Goal: Check status

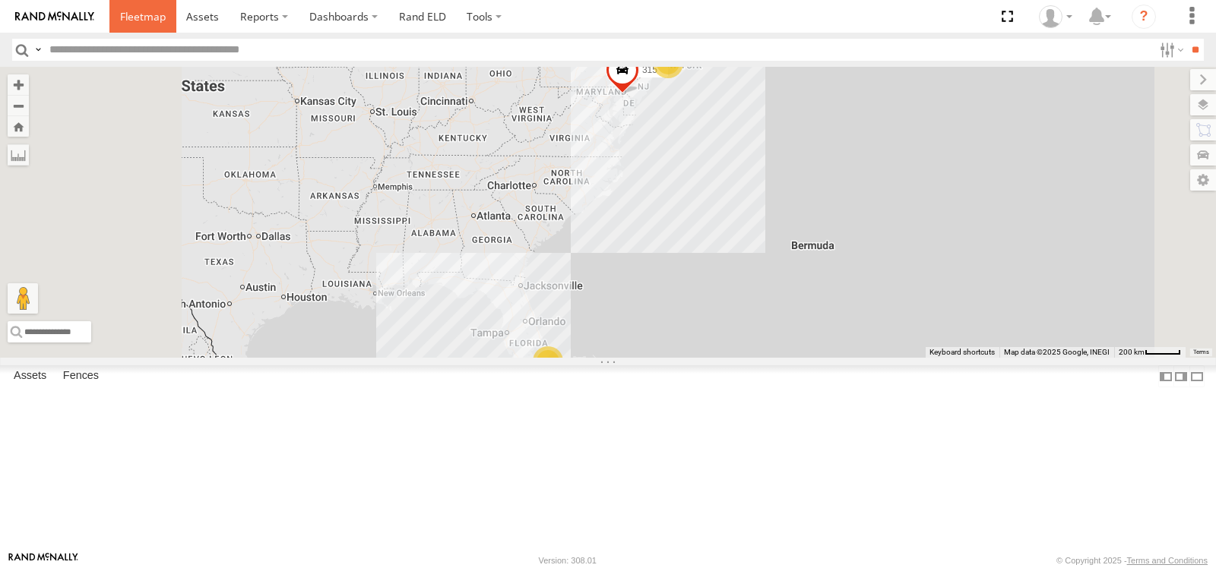
click at [149, 17] on span at bounding box center [143, 16] width 46 height 14
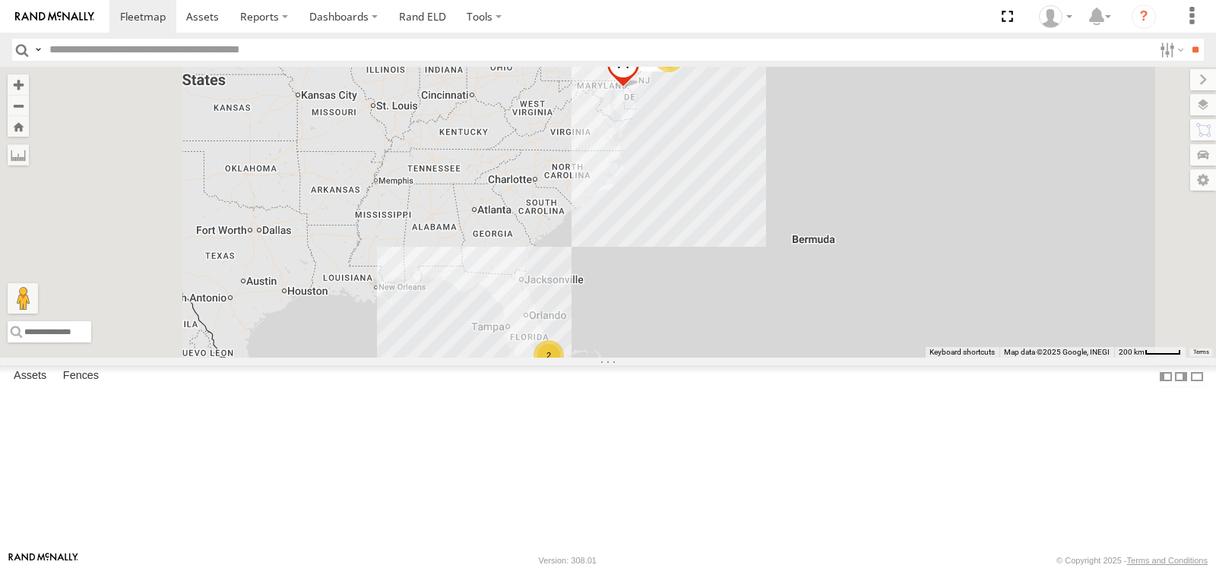
click at [0, 0] on span at bounding box center [0, 0] width 0 height 0
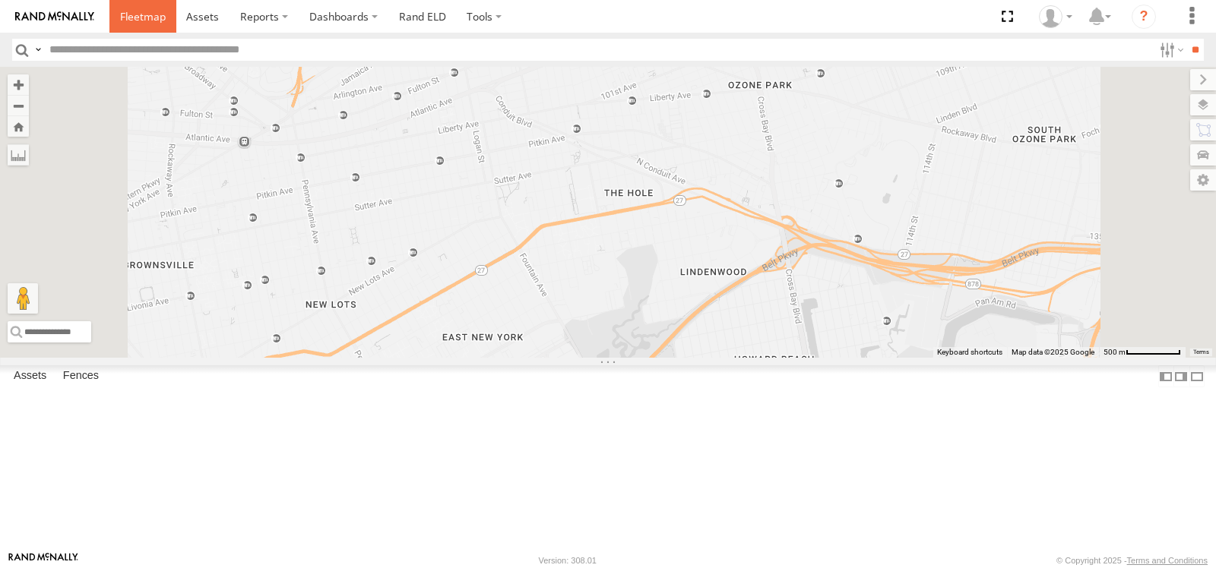
click at [148, 17] on span at bounding box center [143, 16] width 46 height 14
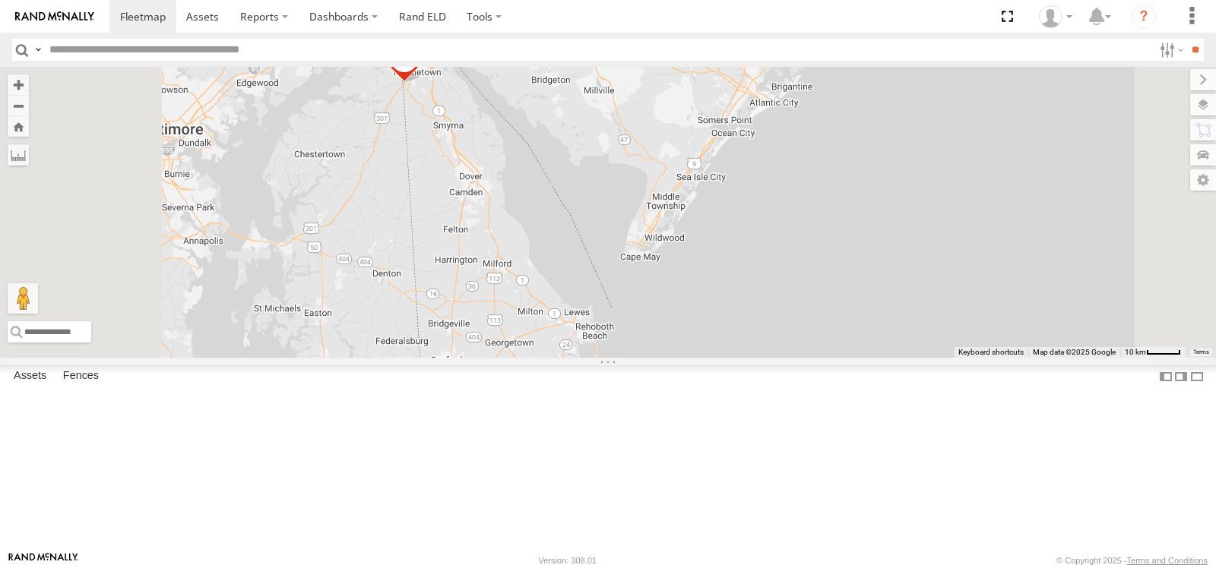
drag, startPoint x: 665, startPoint y: 128, endPoint x: 644, endPoint y: 263, distance: 136.8
click at [644, 263] on div "315" at bounding box center [608, 212] width 1216 height 291
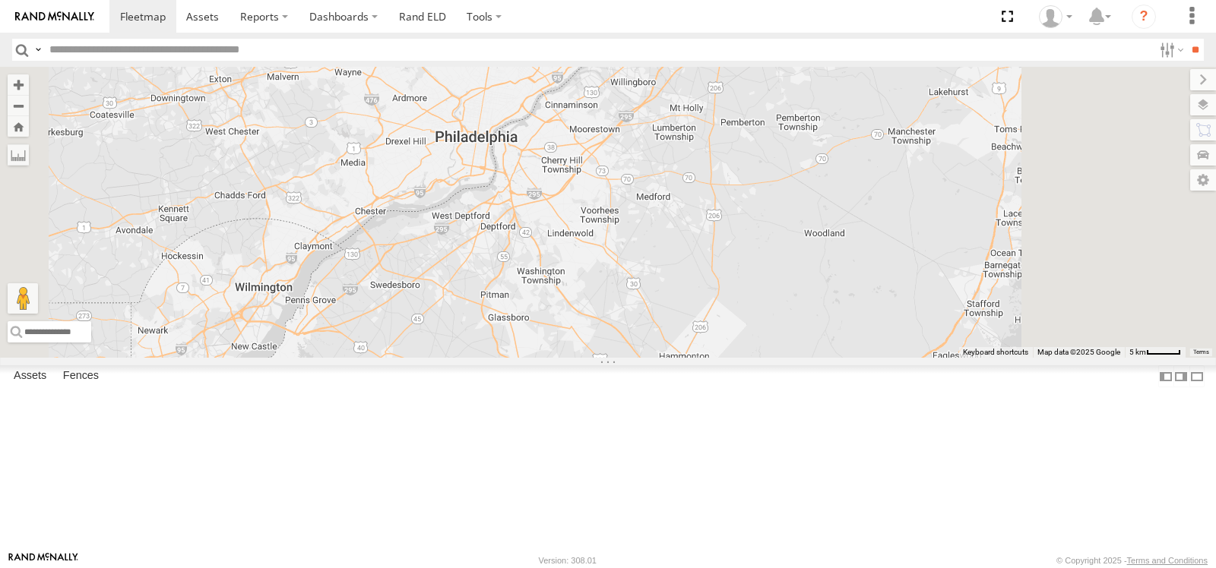
drag, startPoint x: 756, startPoint y: 255, endPoint x: 613, endPoint y: 372, distance: 184.7
click at [613, 358] on div "315" at bounding box center [608, 212] width 1216 height 291
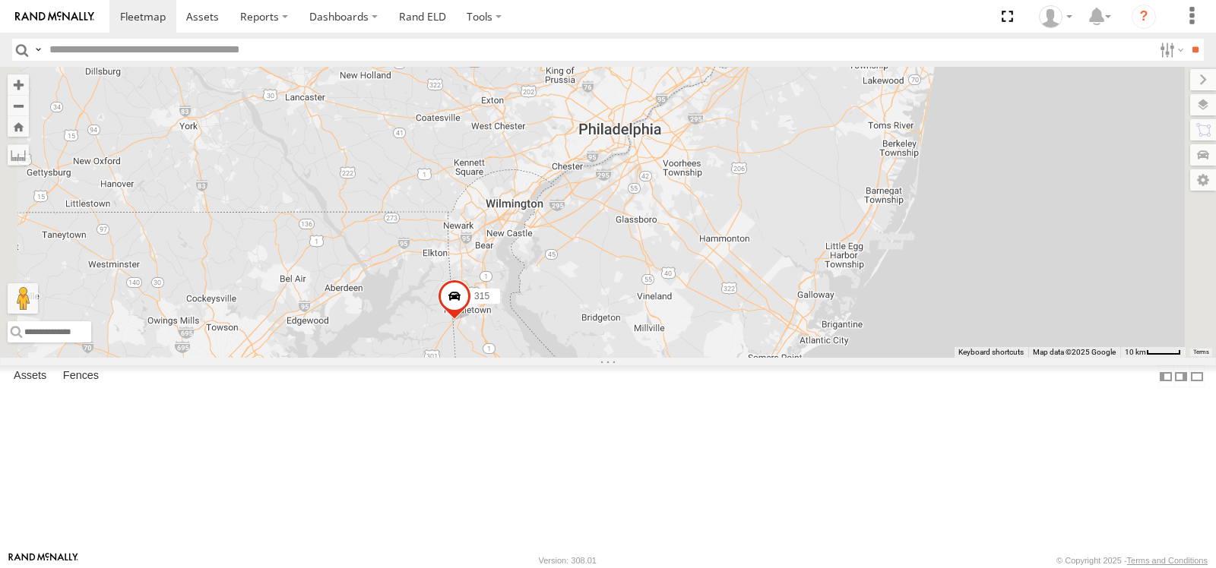
drag, startPoint x: 1100, startPoint y: 198, endPoint x: 998, endPoint y: 380, distance: 208.2
click at [1004, 358] on div "315" at bounding box center [608, 212] width 1216 height 291
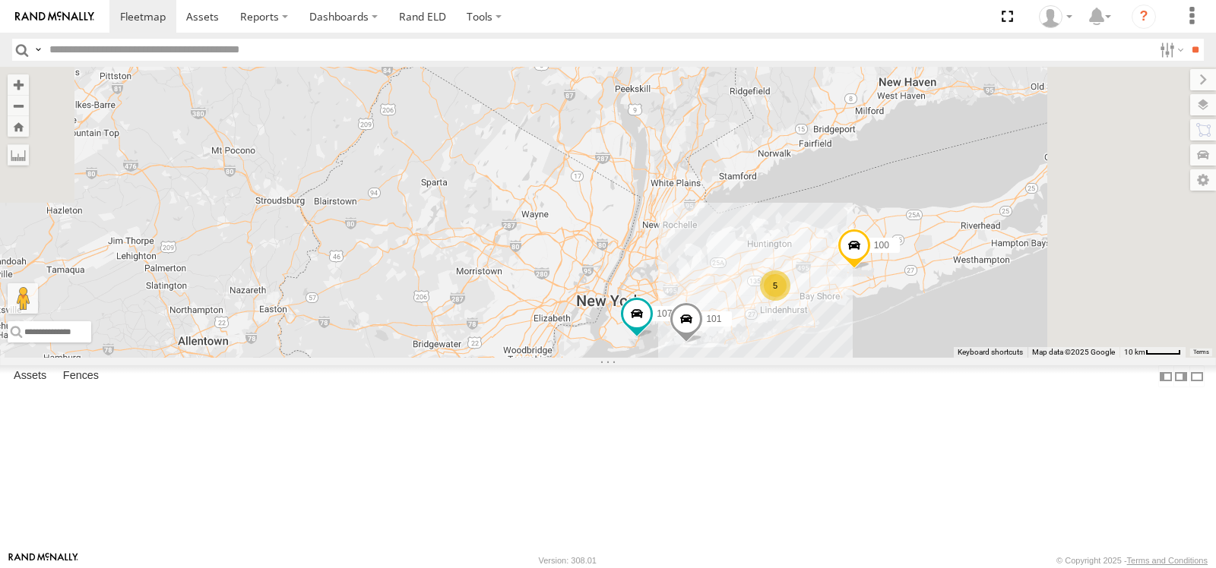
drag, startPoint x: 882, startPoint y: 321, endPoint x: 865, endPoint y: 287, distance: 38.1
click at [865, 289] on div "315 100 5 101 107" at bounding box center [608, 212] width 1216 height 291
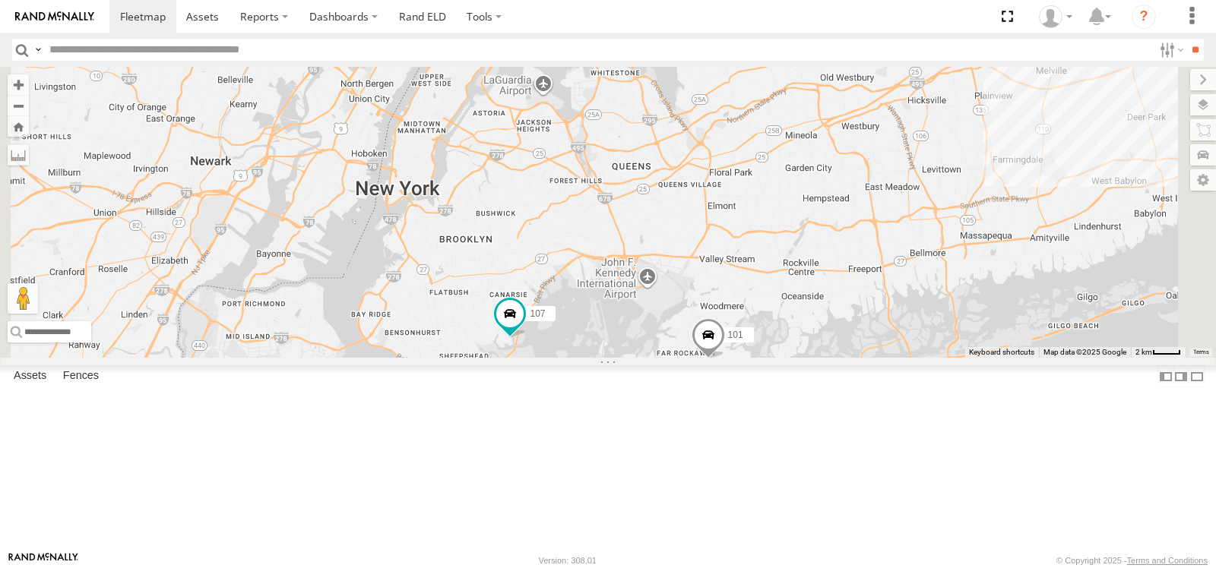
drag, startPoint x: 861, startPoint y: 323, endPoint x: 848, endPoint y: 185, distance: 138.9
click at [849, 185] on div "315 100 101 107" at bounding box center [608, 212] width 1216 height 291
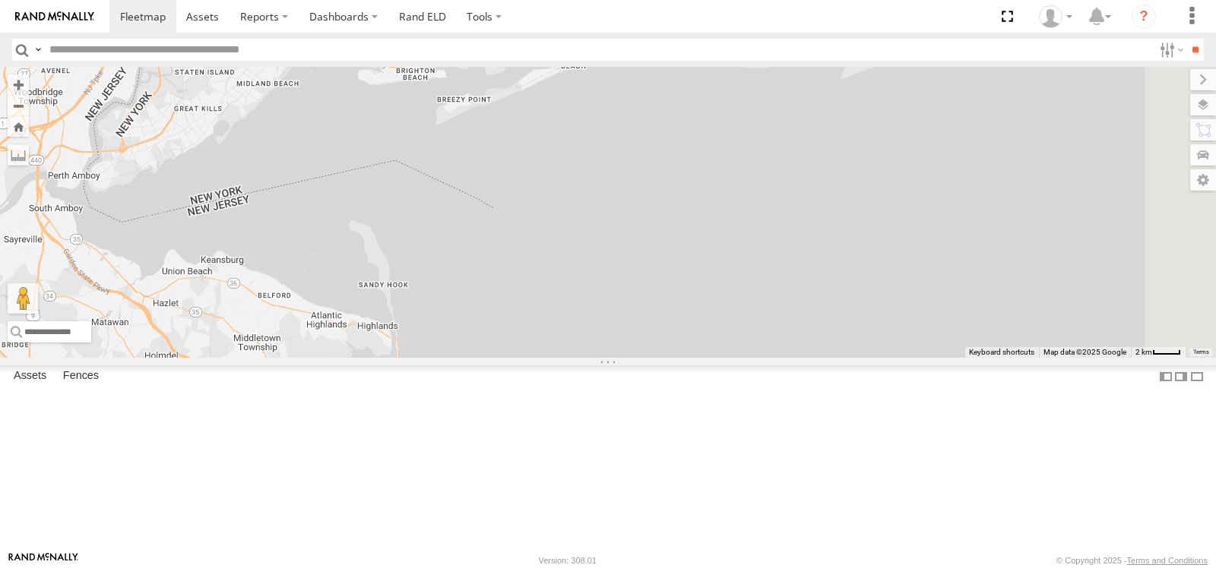
click at [692, 48] on span at bounding box center [674, 27] width 33 height 41
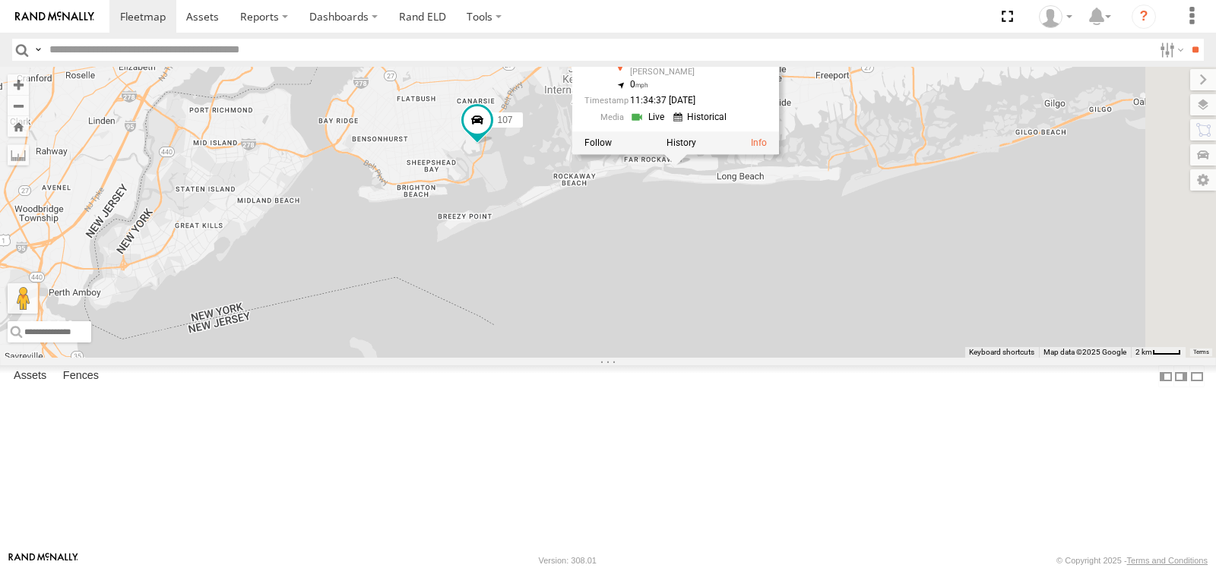
drag, startPoint x: 853, startPoint y: 222, endPoint x: 853, endPoint y: 350, distance: 127.7
click at [853, 350] on div "315 100 101 107 101 All Assets Orient Pl Lawrence 40.59574 , -73.72539 0 11:34:…" at bounding box center [608, 212] width 1216 height 291
click at [849, 313] on div "315 100 101 107 101 All Assets Orient Pl Lawrence 40.59574 , -73.72539 0 11:34:…" at bounding box center [608, 212] width 1216 height 291
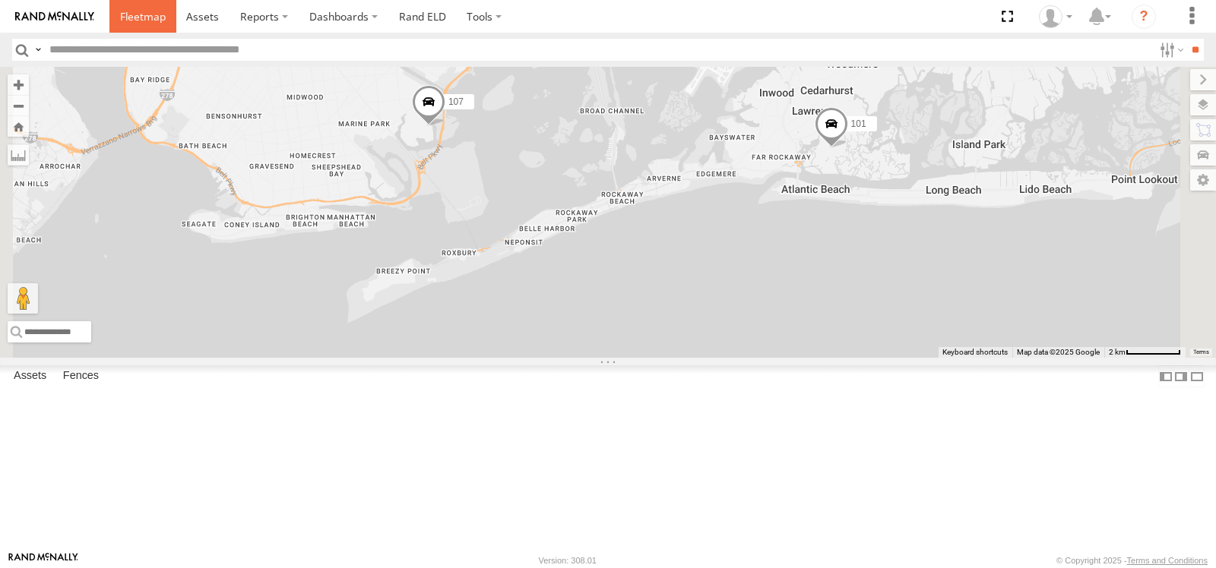
click at [152, 21] on span at bounding box center [143, 16] width 46 height 14
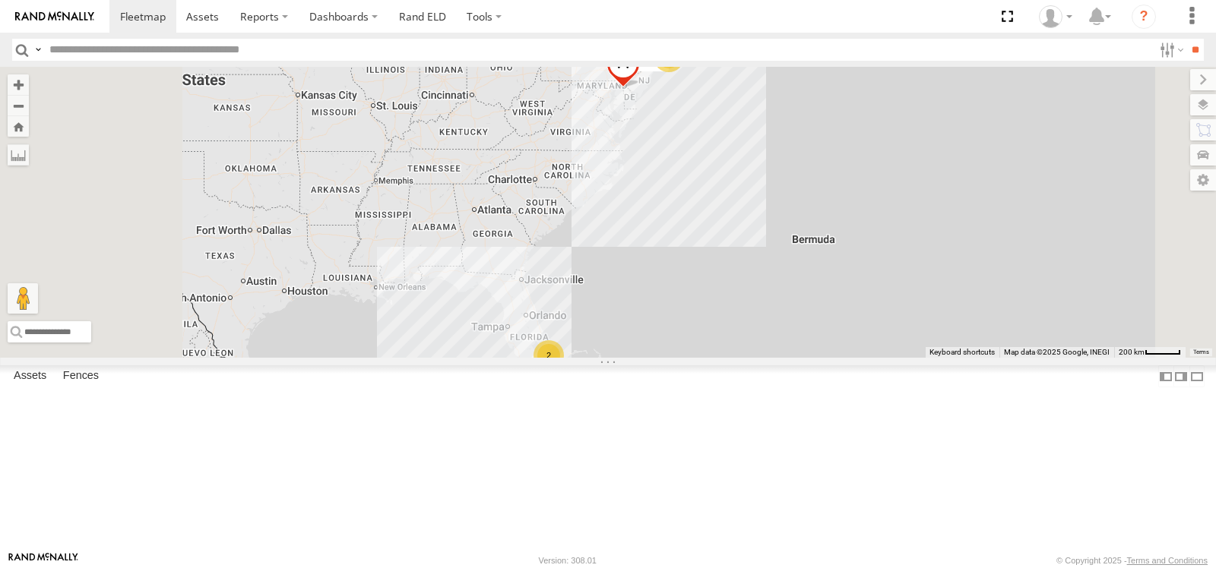
click at [0, 0] on span at bounding box center [0, 0] width 0 height 0
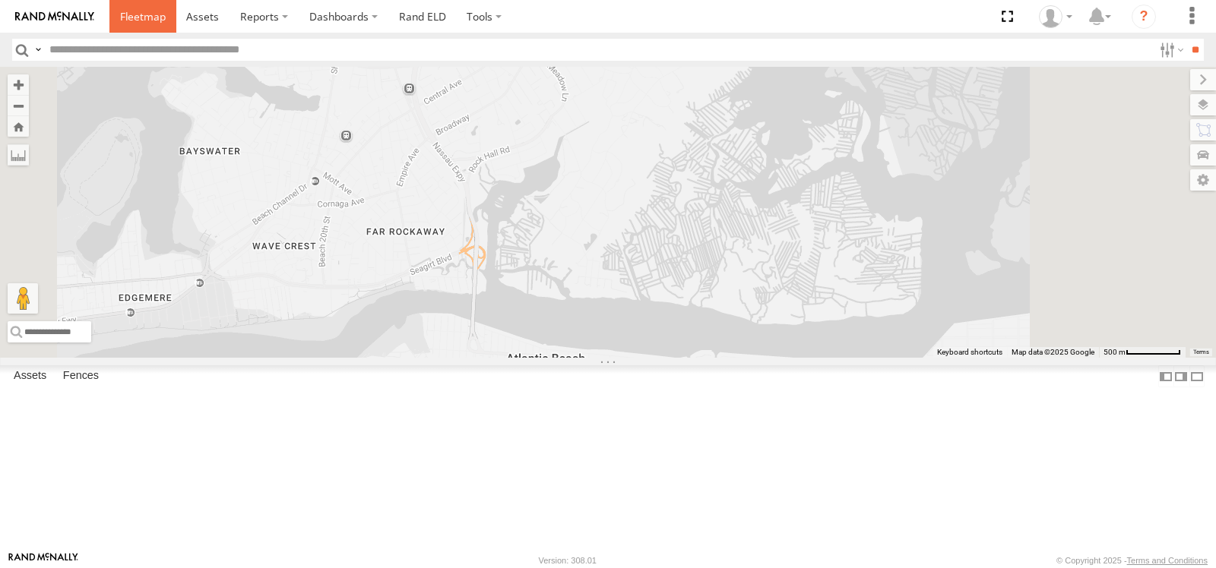
click at [134, 13] on span at bounding box center [143, 16] width 46 height 14
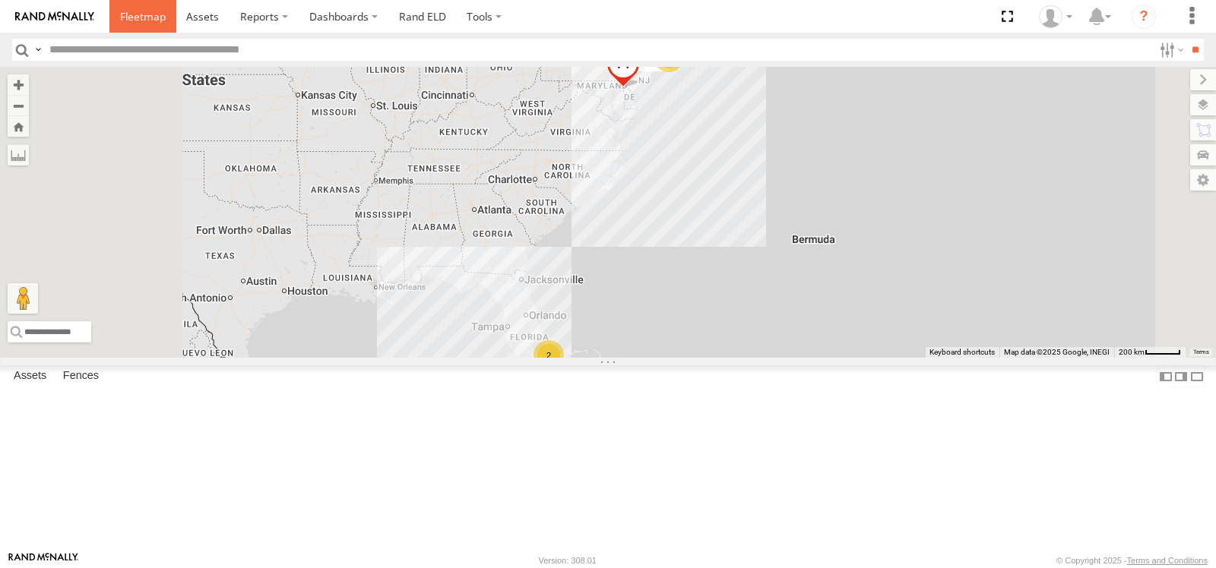
click at [138, 17] on span at bounding box center [143, 16] width 46 height 14
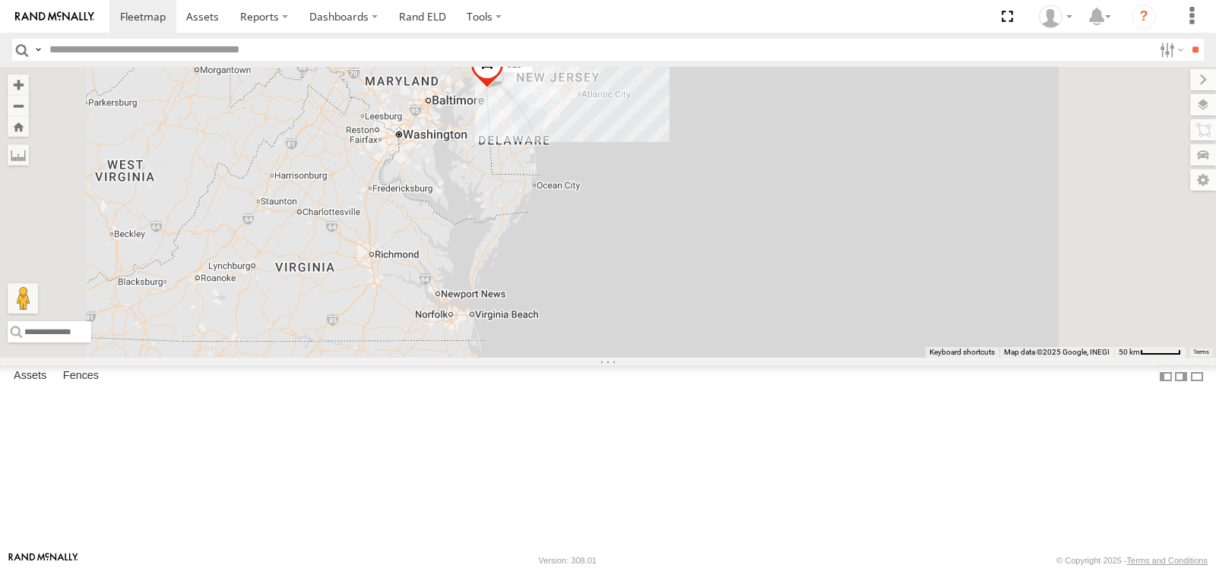
drag, startPoint x: 821, startPoint y: 153, endPoint x: 818, endPoint y: 257, distance: 104.2
click at [818, 257] on div "315 3 5" at bounding box center [608, 212] width 1216 height 291
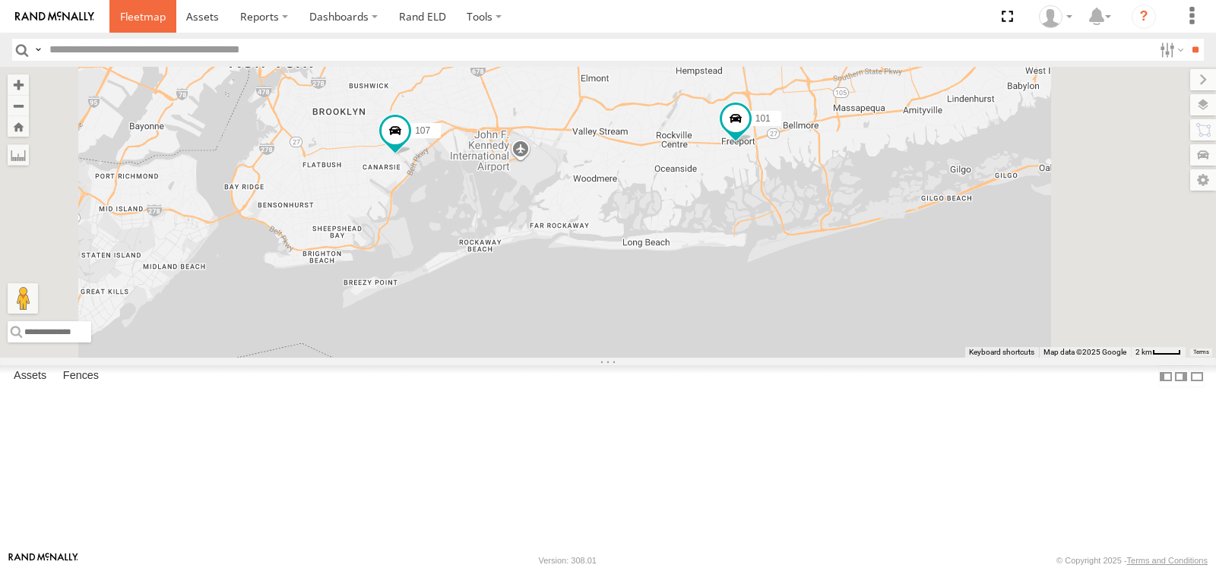
click at [137, 21] on span at bounding box center [143, 16] width 46 height 14
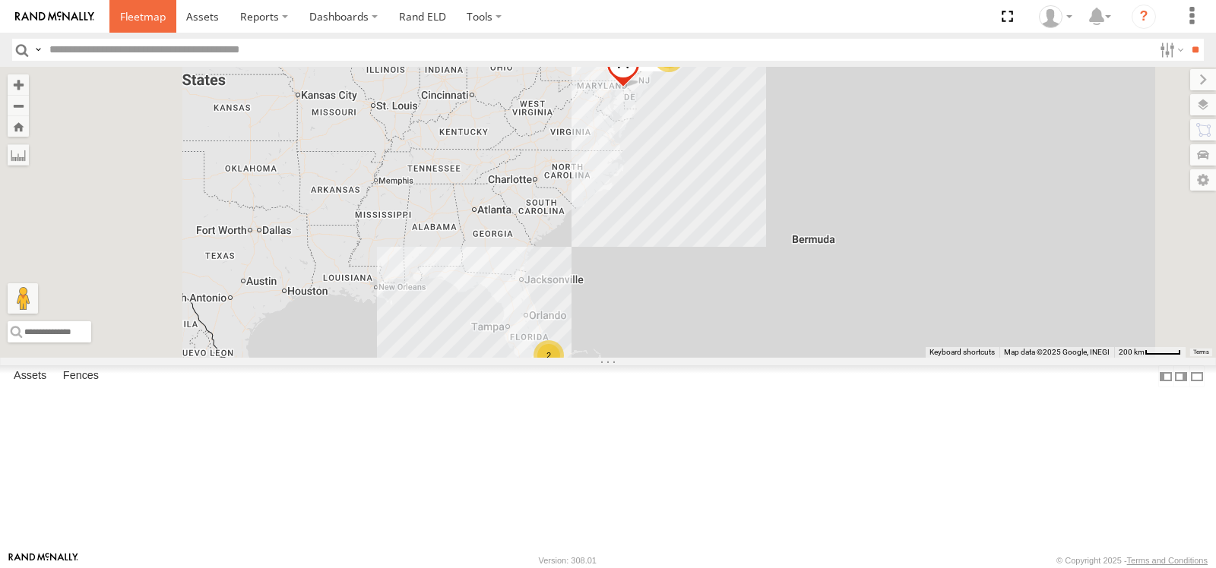
click at [138, 17] on span at bounding box center [143, 16] width 46 height 14
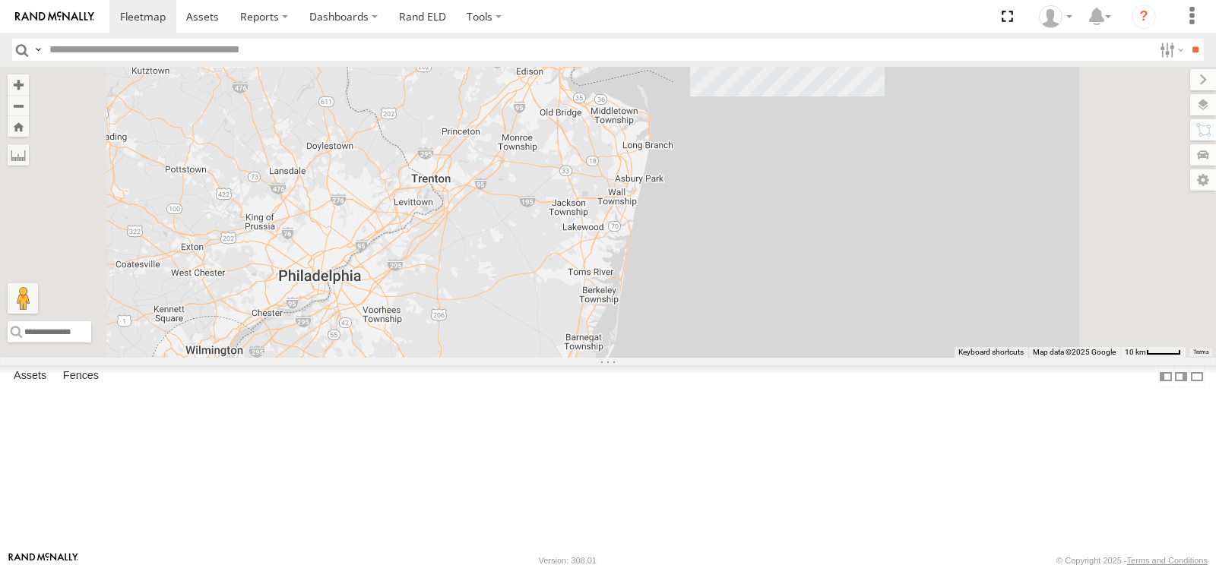
drag, startPoint x: 855, startPoint y: 222, endPoint x: 845, endPoint y: 268, distance: 47.4
click at [845, 268] on div "315" at bounding box center [608, 212] width 1216 height 291
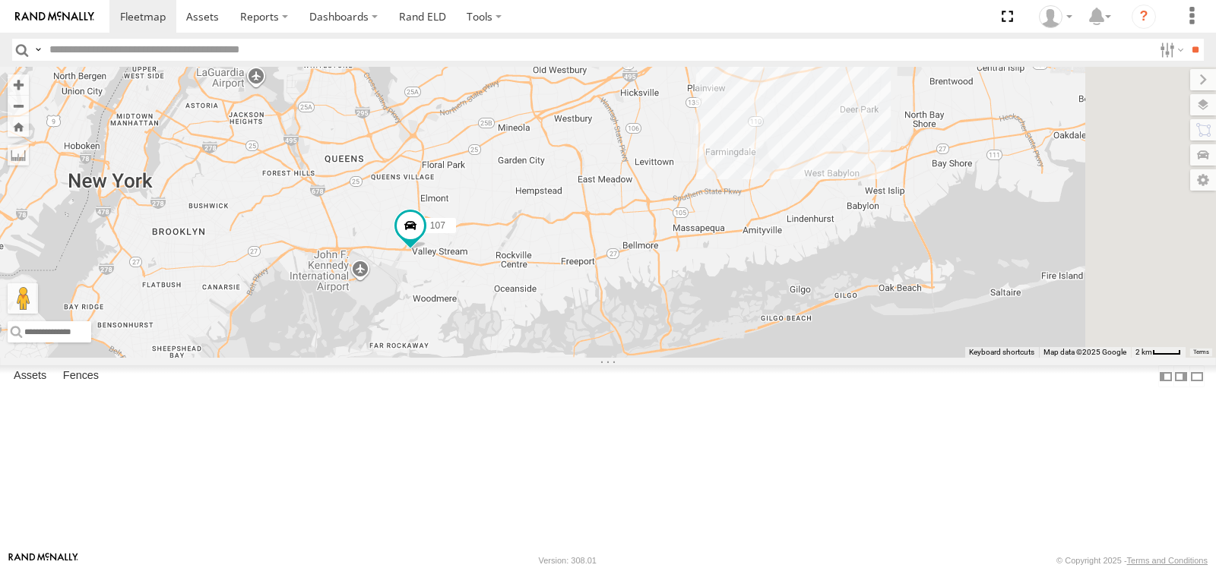
drag, startPoint x: 998, startPoint y: 185, endPoint x: 656, endPoint y: 376, distance: 391.9
click at [656, 358] on div "315 100 107" at bounding box center [608, 212] width 1216 height 291
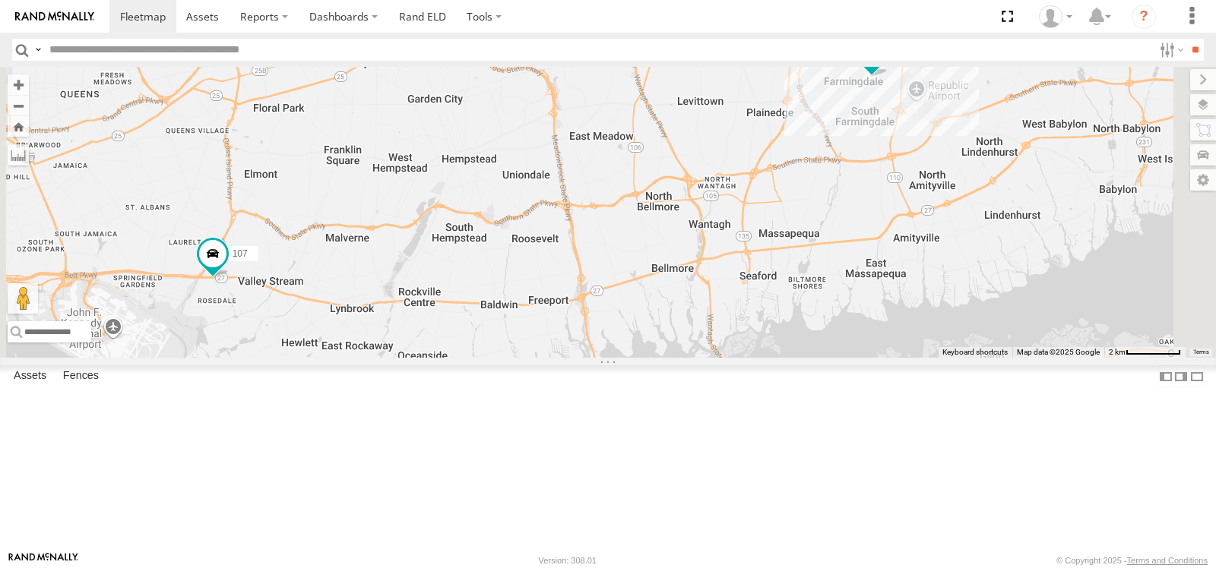
drag, startPoint x: 726, startPoint y: 309, endPoint x: 614, endPoint y: 321, distance: 113.1
click at [614, 321] on div "315 100 107 101" at bounding box center [608, 212] width 1216 height 291
click at [904, 71] on span at bounding box center [886, 50] width 33 height 41
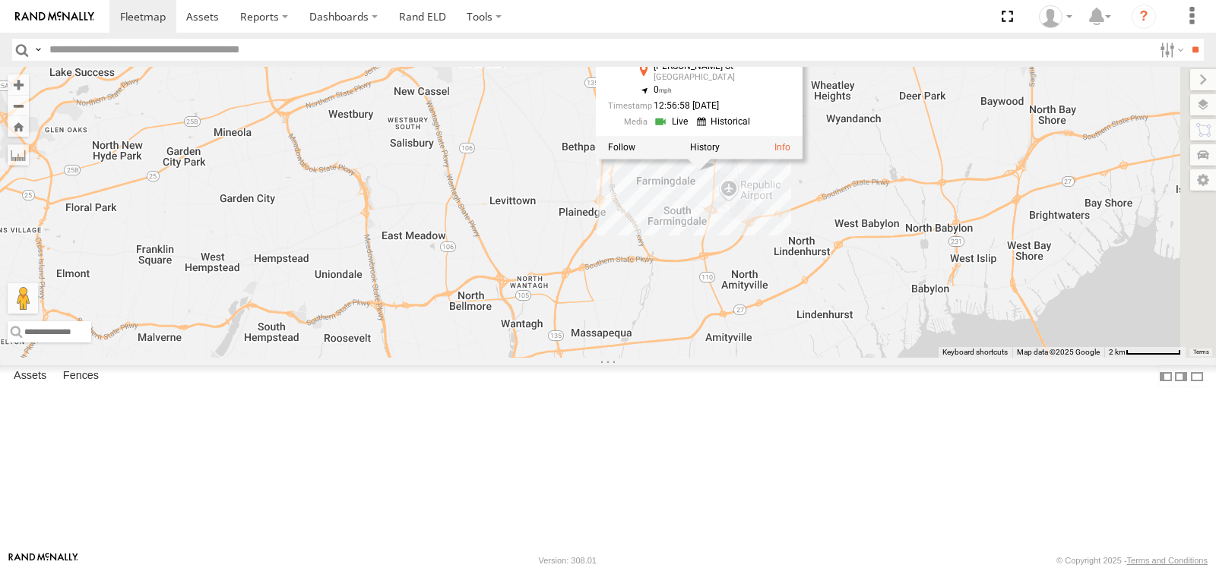
drag, startPoint x: 1096, startPoint y: 245, endPoint x: 904, endPoint y: 350, distance: 218.3
click at [904, 350] on div "5 101 107 101 All Assets Conklin St East Farmingdale 40.73615 , -73.43035 0 12:…" at bounding box center [608, 212] width 1216 height 291
click at [926, 300] on div "5 101 107 101 All Assets Conklin St East Farmingdale 40.73615 , -73.43035 0 12:…" at bounding box center [608, 212] width 1216 height 291
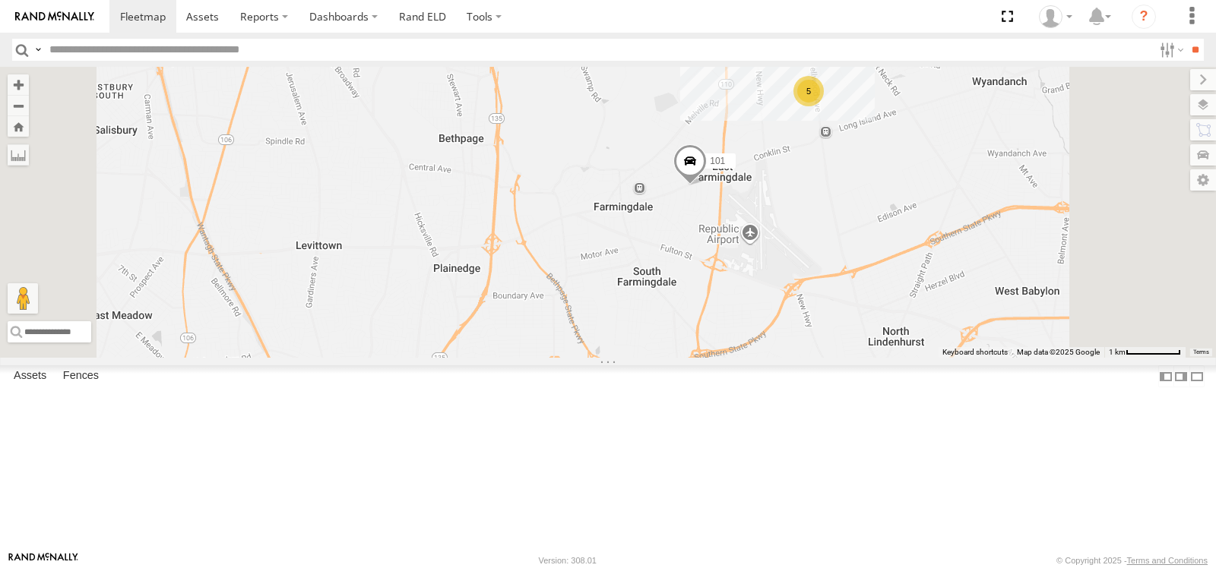
click at [707, 185] on span at bounding box center [689, 164] width 33 height 41
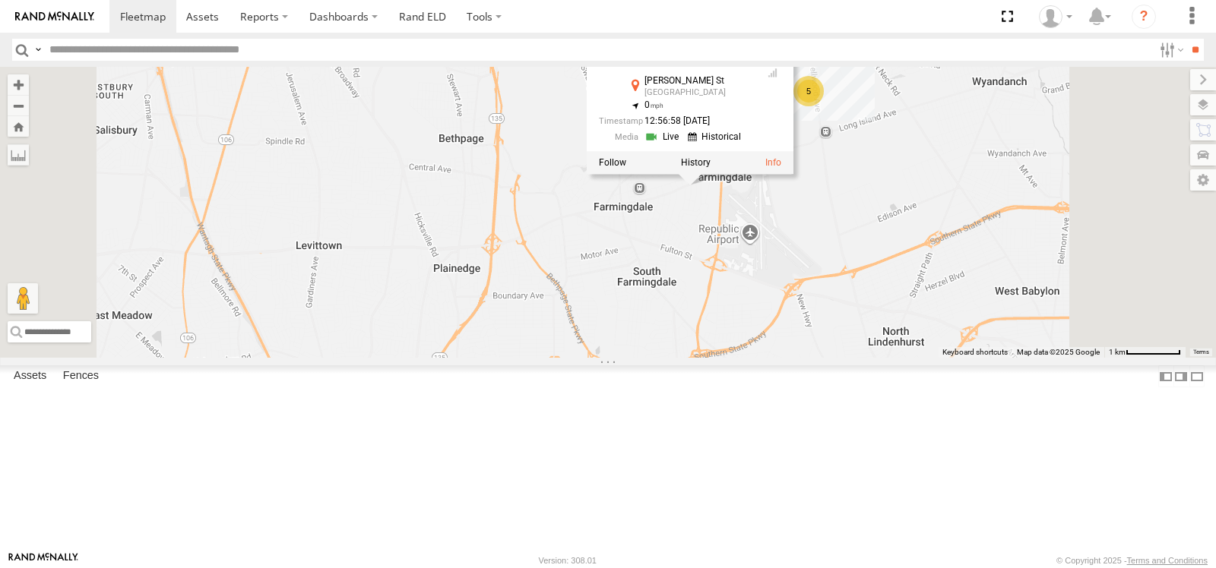
click at [683, 144] on link at bounding box center [663, 136] width 39 height 14
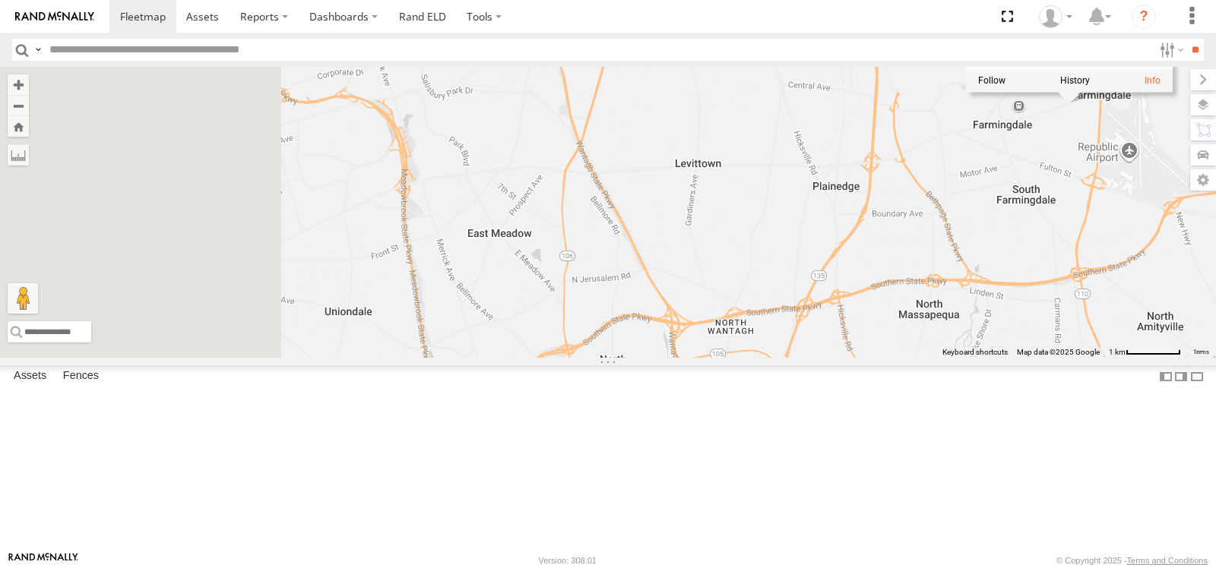
drag, startPoint x: 863, startPoint y: 365, endPoint x: 1242, endPoint y: 276, distance: 390.2
click at [1215, 276] on html at bounding box center [608, 284] width 1216 height 568
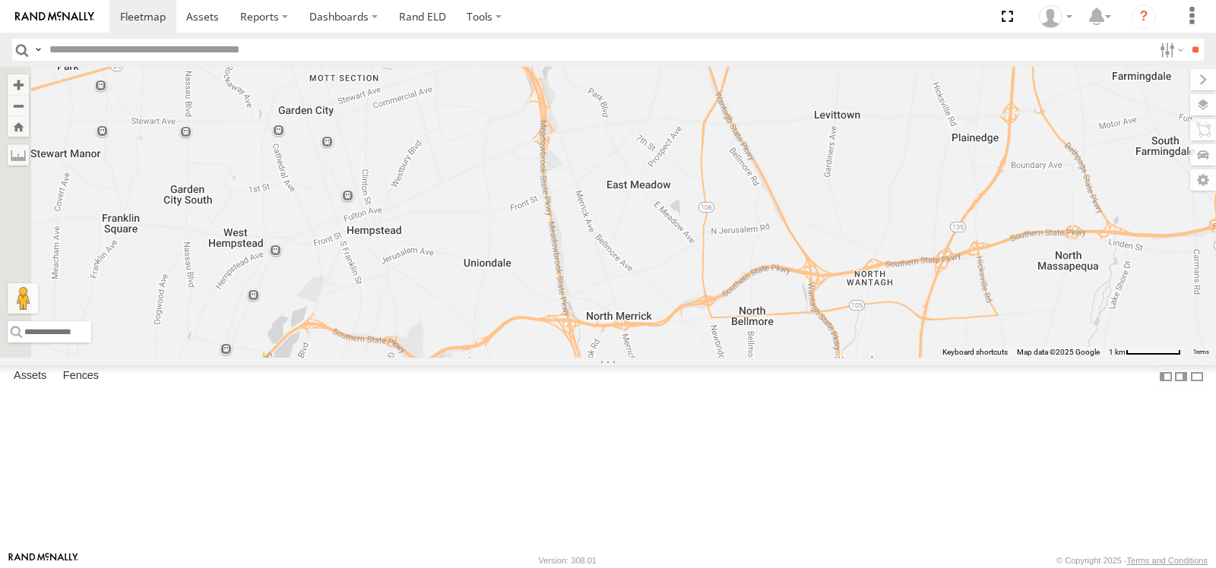
drag, startPoint x: 1034, startPoint y: 287, endPoint x: 1134, endPoint y: 258, distance: 104.4
click at [1125, 258] on div "101 107 5 101 All Assets Conklin St East Farmingdale 40.73615 , -73.43035 0 13:…" at bounding box center [608, 212] width 1216 height 291
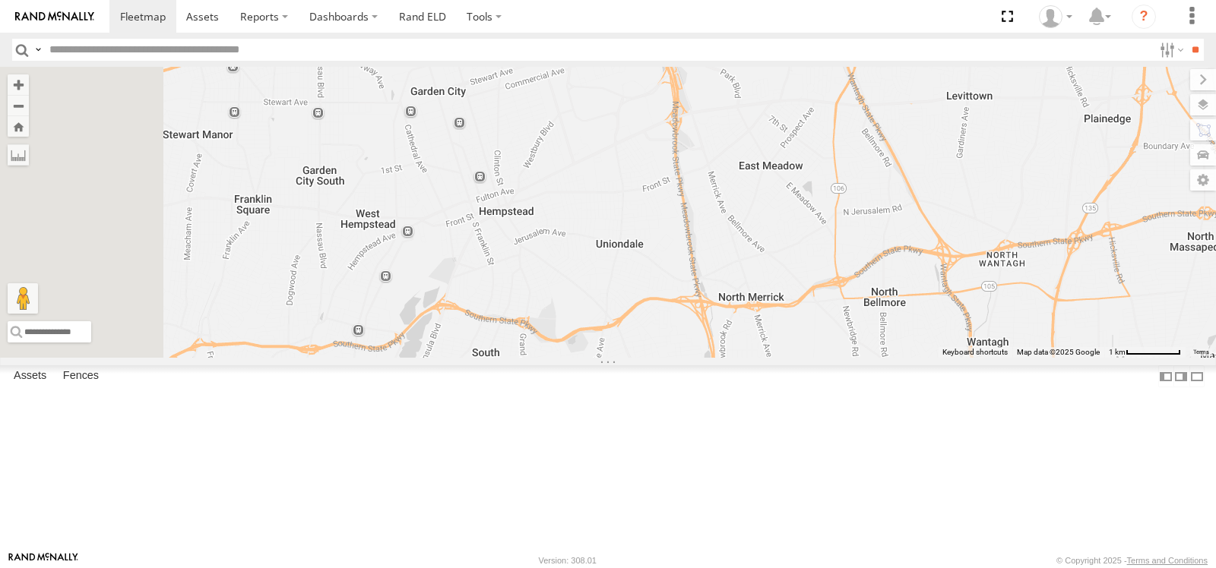
drag, startPoint x: 871, startPoint y: 350, endPoint x: 920, endPoint y: 333, distance: 52.1
click at [920, 333] on div "101 107 5 101 All Assets Conklin St East Farmingdale 40.73615 , -73.43035 0 13:…" at bounding box center [608, 212] width 1216 height 291
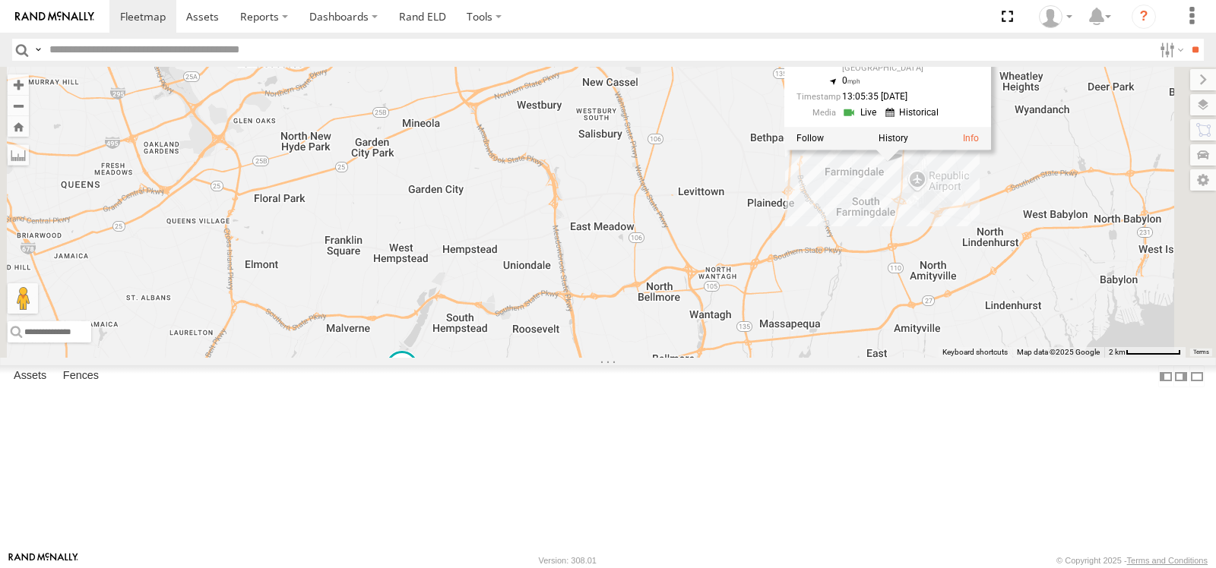
drag, startPoint x: 1008, startPoint y: 381, endPoint x: 832, endPoint y: 418, distance: 180.0
click at [832, 358] on div "101 107 101 All Assets Conklin St East Farmingdale 40.73615 , -73.43035 0 13:05…" at bounding box center [608, 212] width 1216 height 291
click at [894, 286] on div "101 107 101 All Assets Conklin St East Farmingdale 40.73615 , -73.43035 0 13:05…" at bounding box center [608, 212] width 1216 height 291
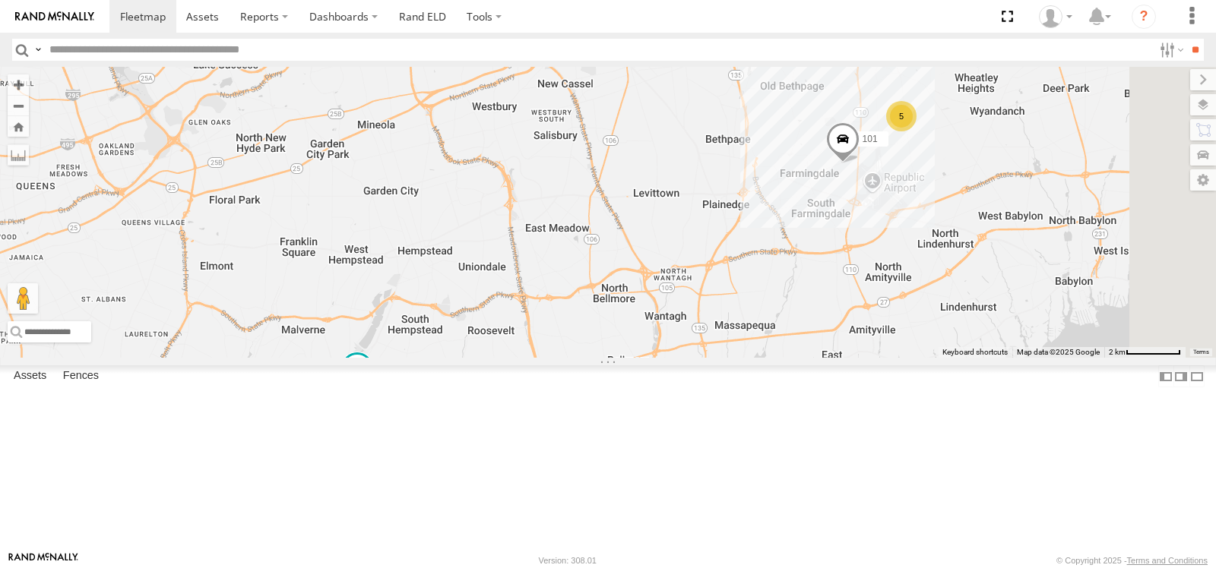
drag, startPoint x: 1013, startPoint y: 308, endPoint x: 963, endPoint y: 310, distance: 50.2
click at [963, 310] on div "101 107 5" at bounding box center [608, 212] width 1216 height 291
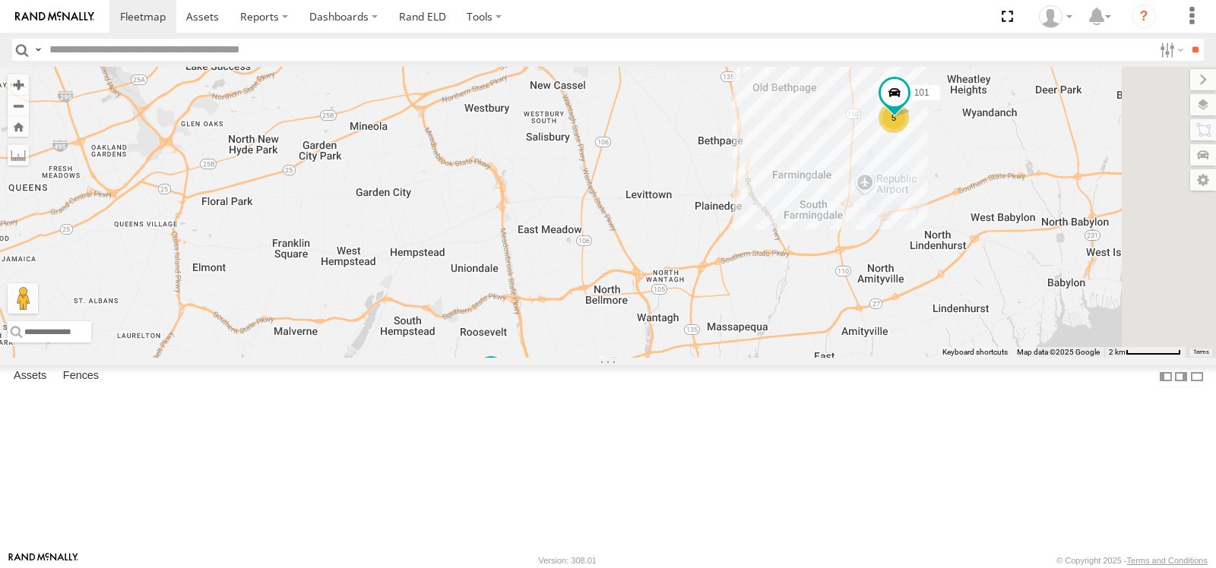
drag, startPoint x: 950, startPoint y: 319, endPoint x: 840, endPoint y: 321, distance: 110.2
click at [840, 321] on div "5 101 107" at bounding box center [608, 212] width 1216 height 291
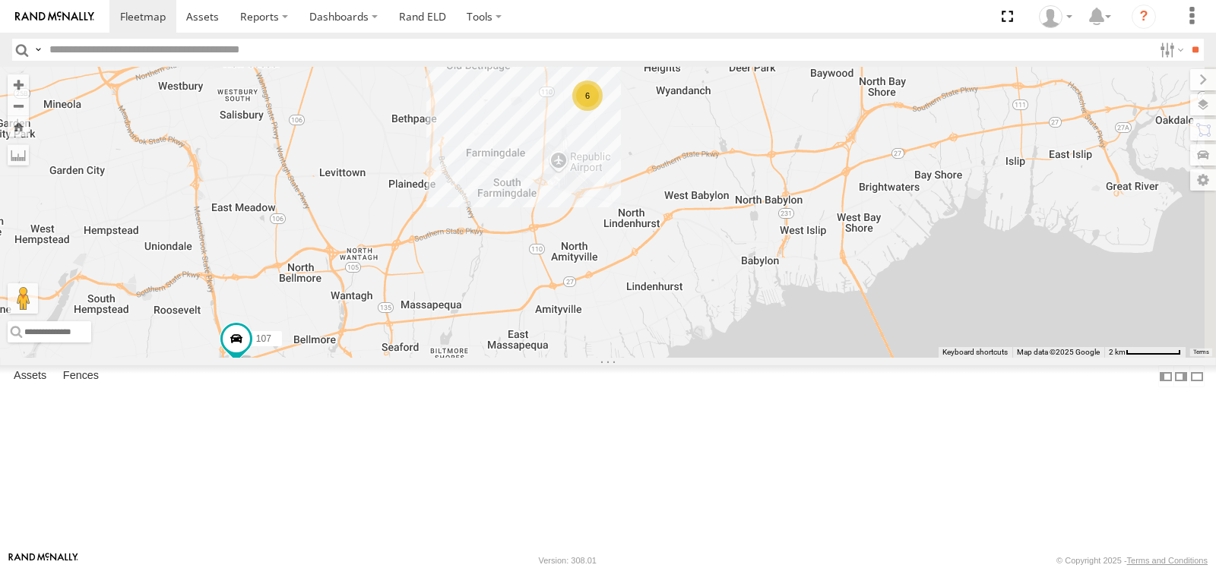
drag, startPoint x: 940, startPoint y: 389, endPoint x: 761, endPoint y: 366, distance: 180.9
click at [761, 358] on div "6 107" at bounding box center [608, 212] width 1216 height 291
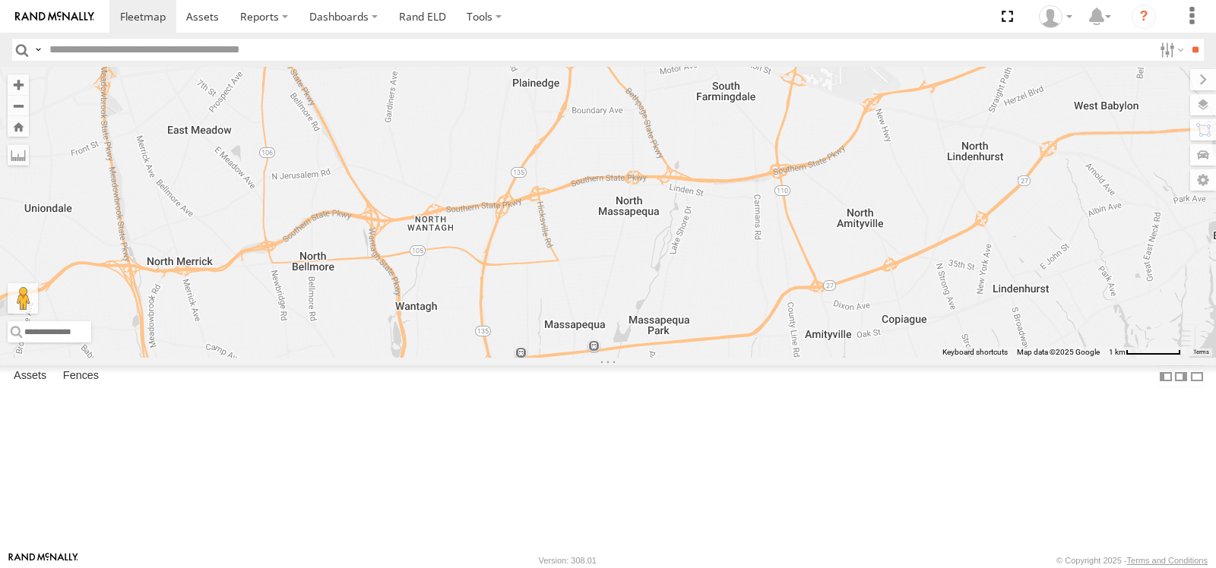
drag, startPoint x: 654, startPoint y: 338, endPoint x: 936, endPoint y: 323, distance: 283.1
click at [936, 323] on div "107" at bounding box center [608, 212] width 1216 height 291
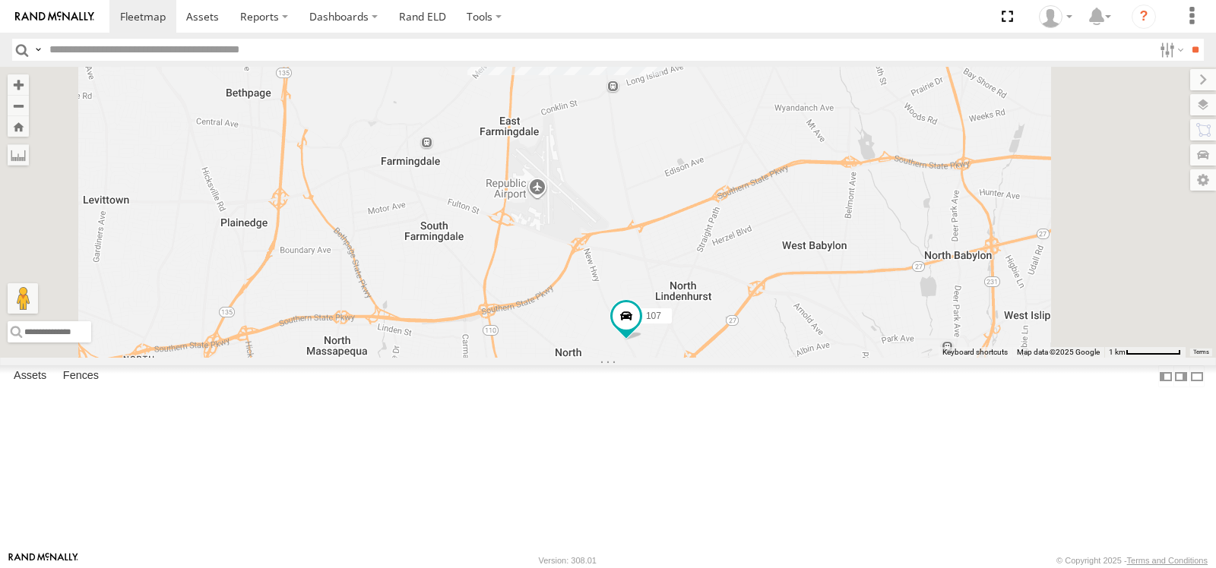
drag, startPoint x: 1027, startPoint y: 283, endPoint x: 912, endPoint y: 392, distance: 158.0
click at [912, 358] on div "107" at bounding box center [608, 212] width 1216 height 291
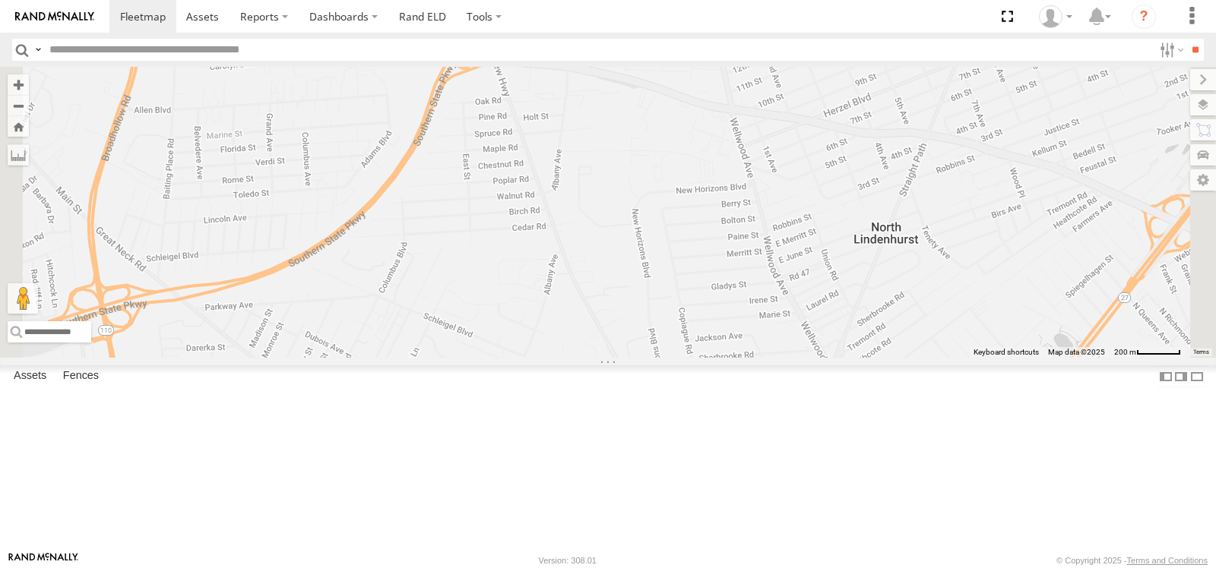
drag, startPoint x: 762, startPoint y: 381, endPoint x: 914, endPoint y: 243, distance: 205.0
click at [914, 243] on div "107" at bounding box center [608, 212] width 1216 height 291
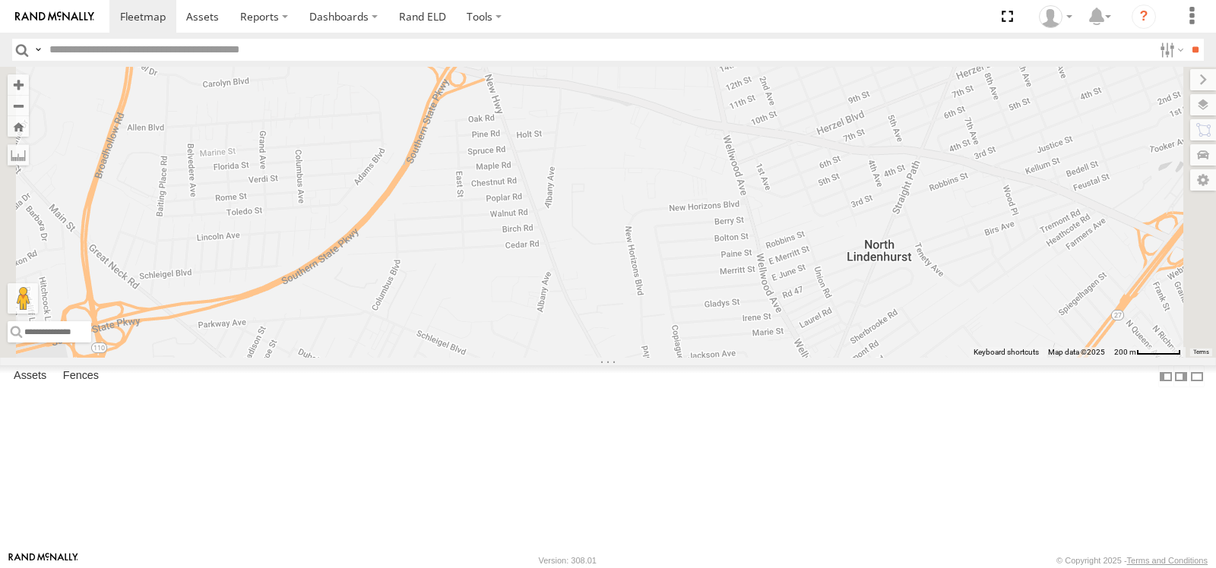
drag, startPoint x: 897, startPoint y: 393, endPoint x: 888, endPoint y: 411, distance: 20.4
click at [888, 358] on div "107" at bounding box center [608, 212] width 1216 height 291
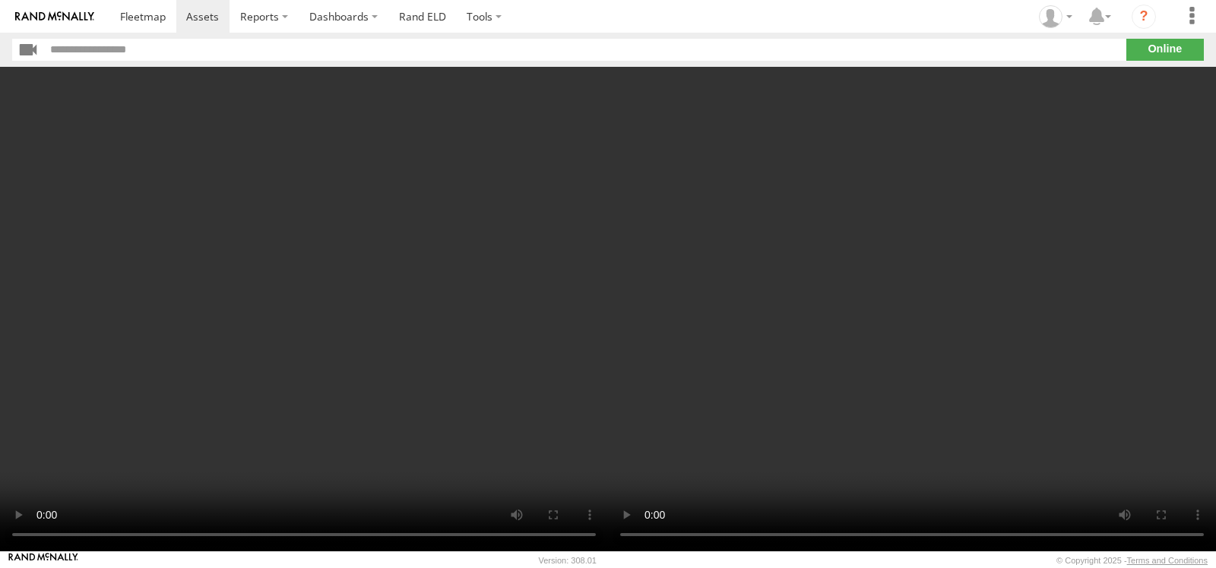
click at [722, 409] on video at bounding box center [912, 309] width 608 height 485
